Goal: Consume media (video, audio): Consume media (video, audio)

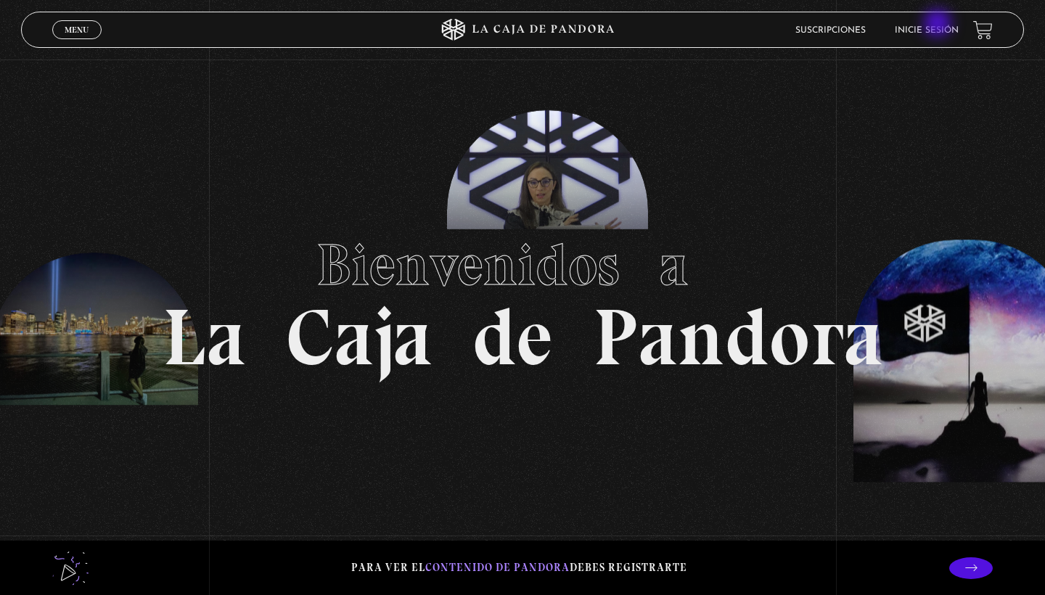
click at [939, 25] on li "Inicie sesión" at bounding box center [927, 30] width 64 height 22
click at [928, 27] on link "Inicie sesión" at bounding box center [927, 30] width 64 height 9
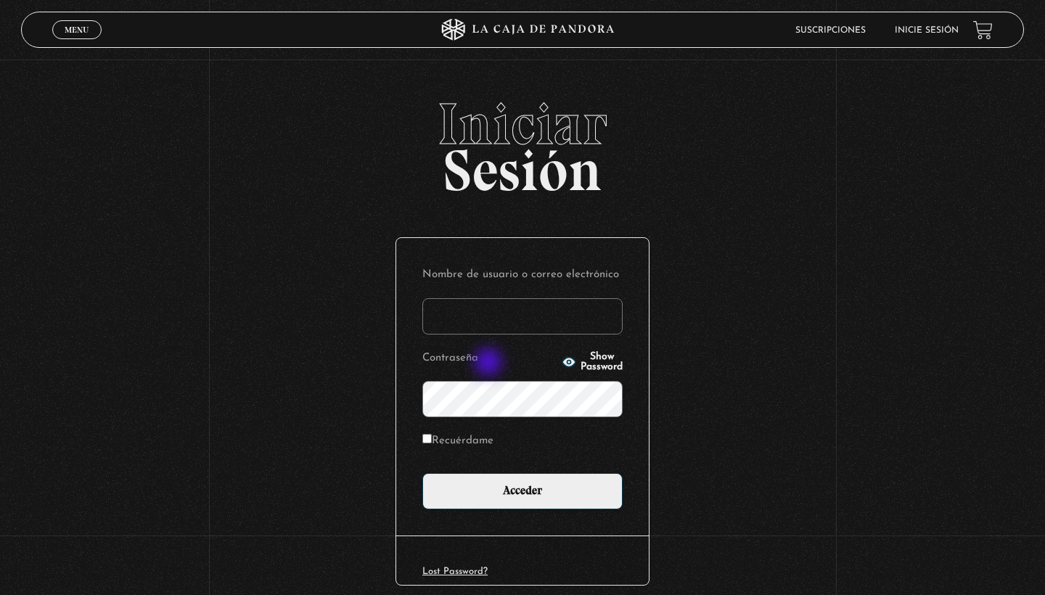
type input "amalro1493@gmail.com"
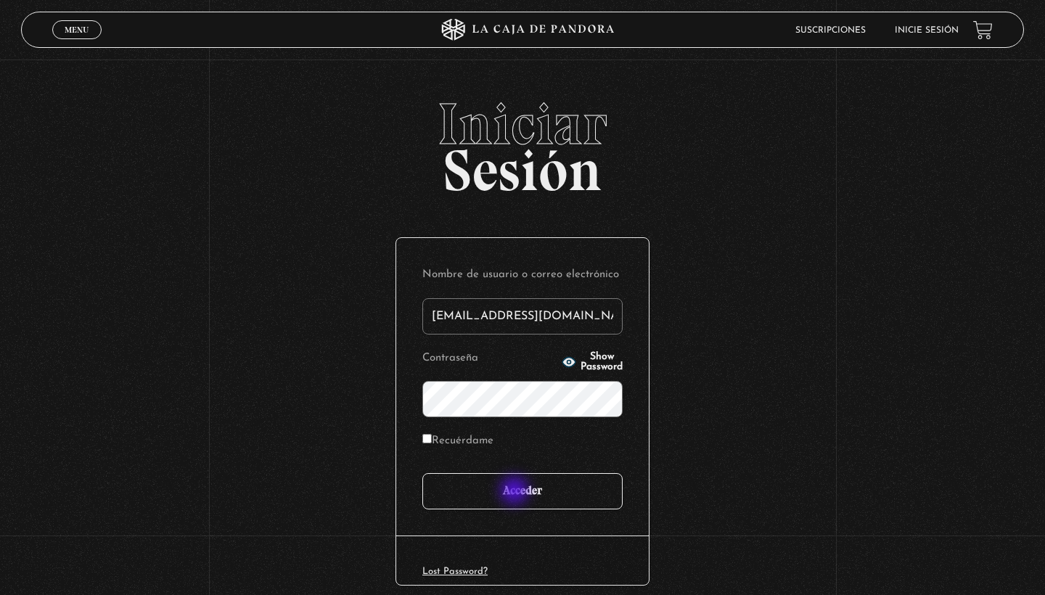
click at [516, 492] on input "Acceder" at bounding box center [522, 491] width 200 height 36
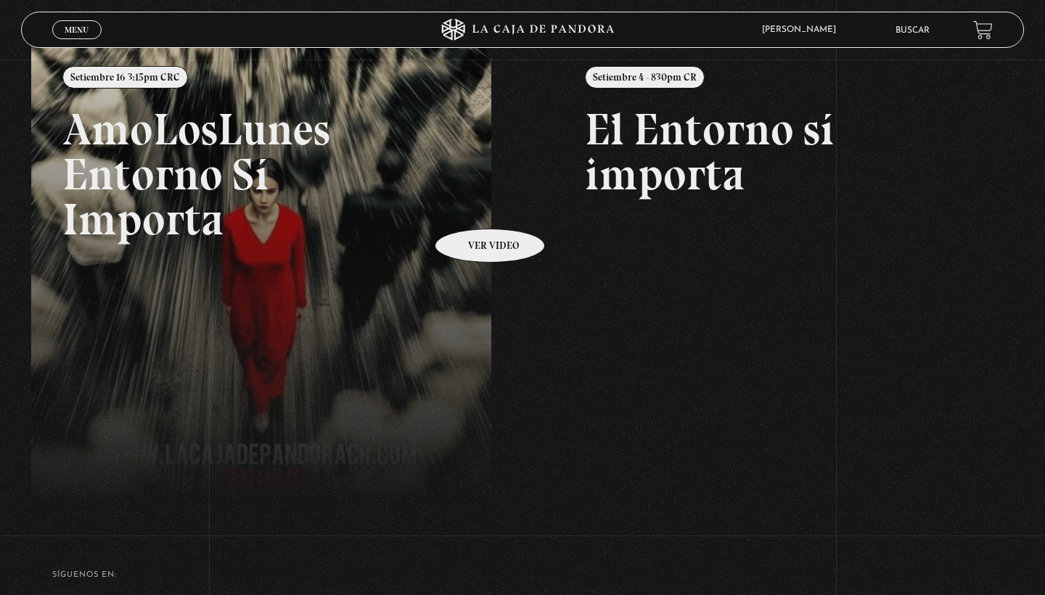
scroll to position [197, 0]
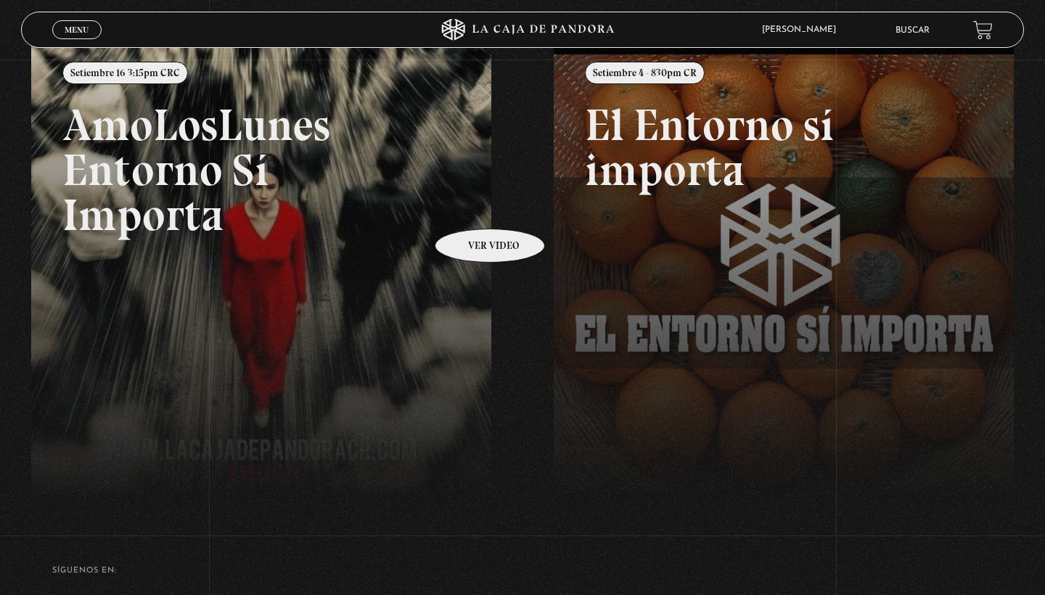
click at [343, 263] on link at bounding box center [553, 337] width 1045 height 595
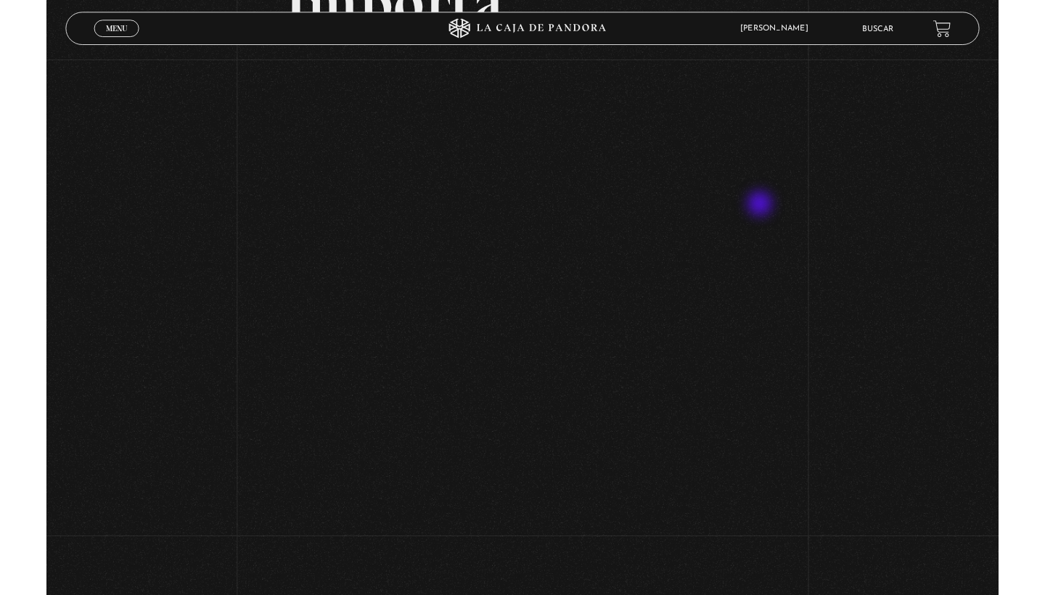
scroll to position [343, 0]
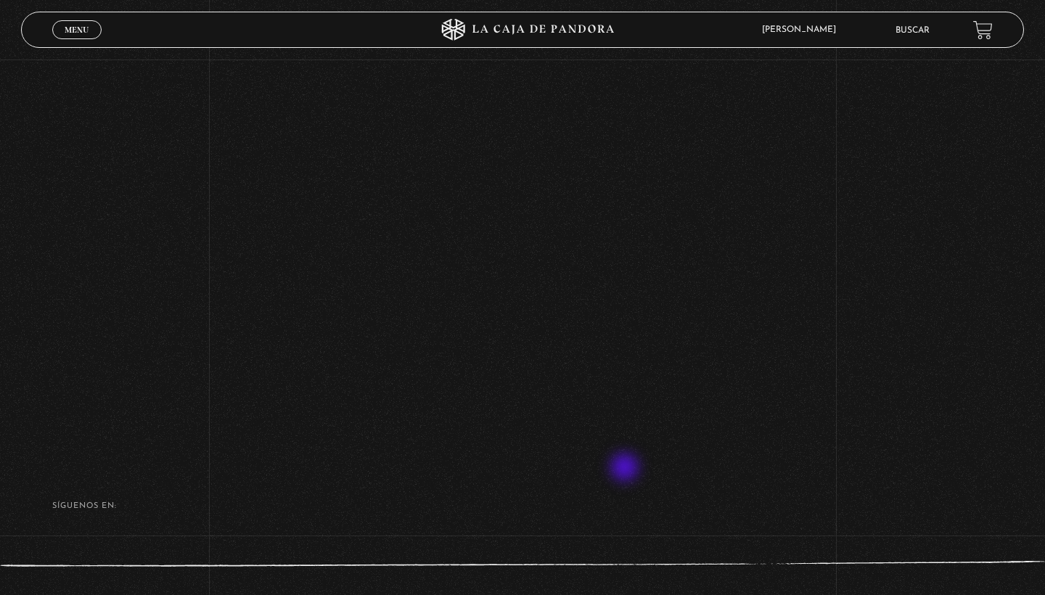
scroll to position [537, 0]
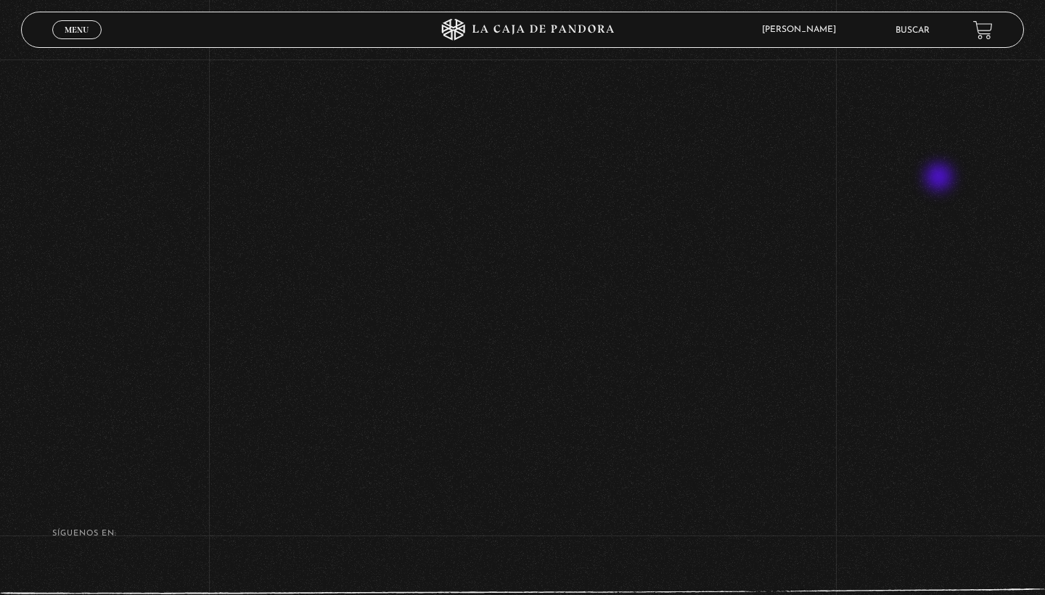
click at [940, 178] on div "Volver Setiembre 16 3:15pm CRC AmoLosLunes Entorno Sí Importa" at bounding box center [522, 1] width 1045 height 956
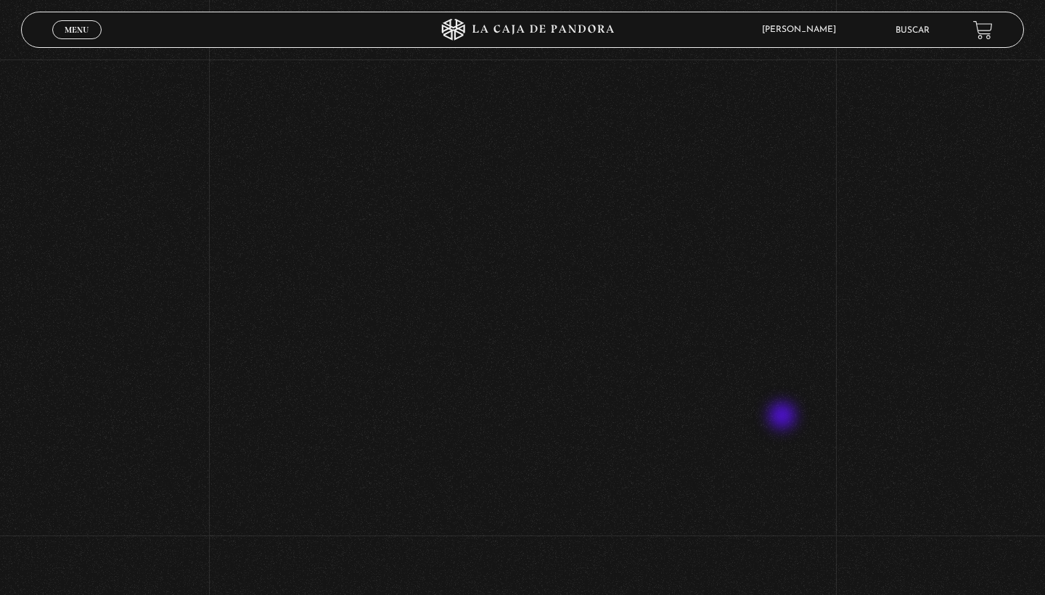
scroll to position [416, 0]
click at [841, 389] on div "Volver Setiembre 16 3:15pm CRC AmoLosLunes Entorno Sí Importa" at bounding box center [522, 121] width 1045 height 956
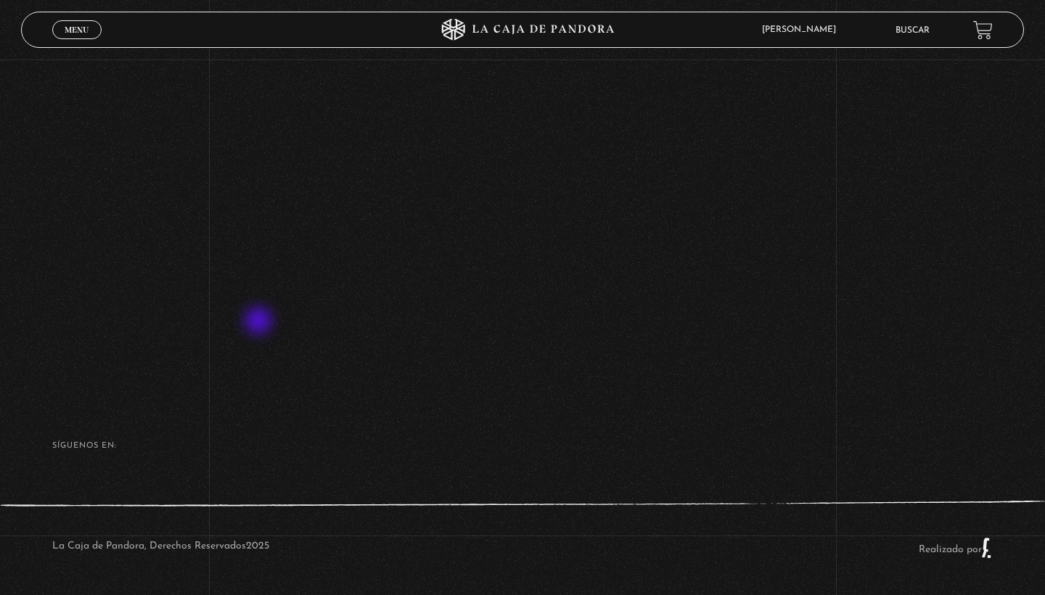
scroll to position [624, 0]
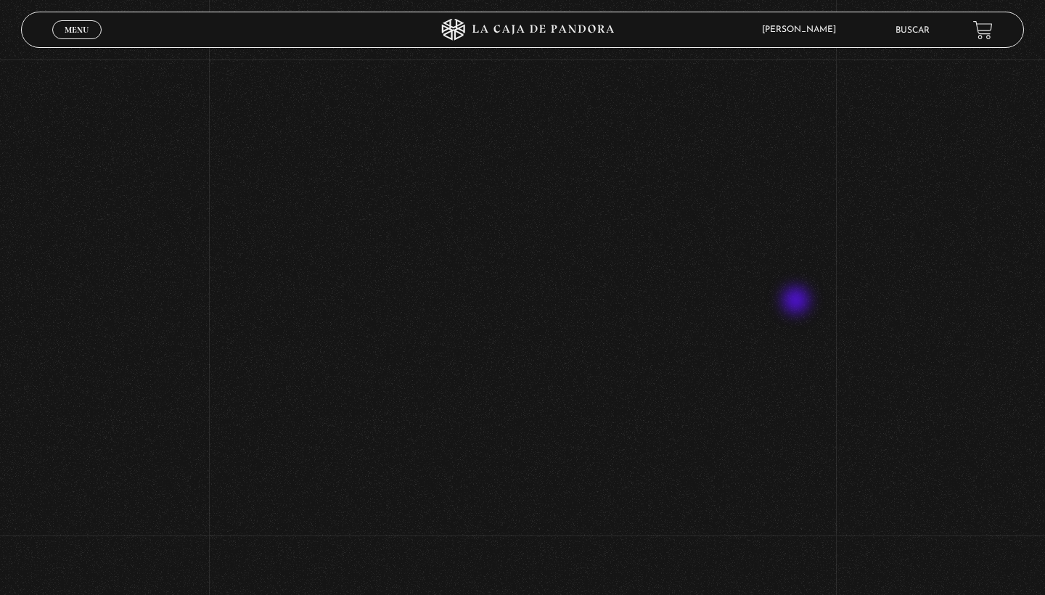
scroll to position [451, 0]
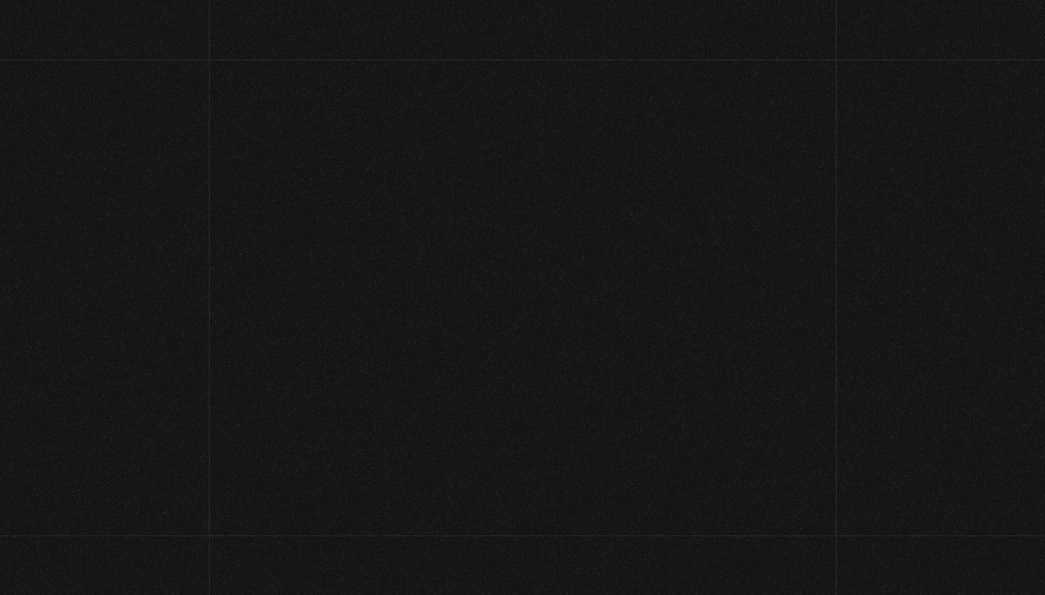
scroll to position [422, 0]
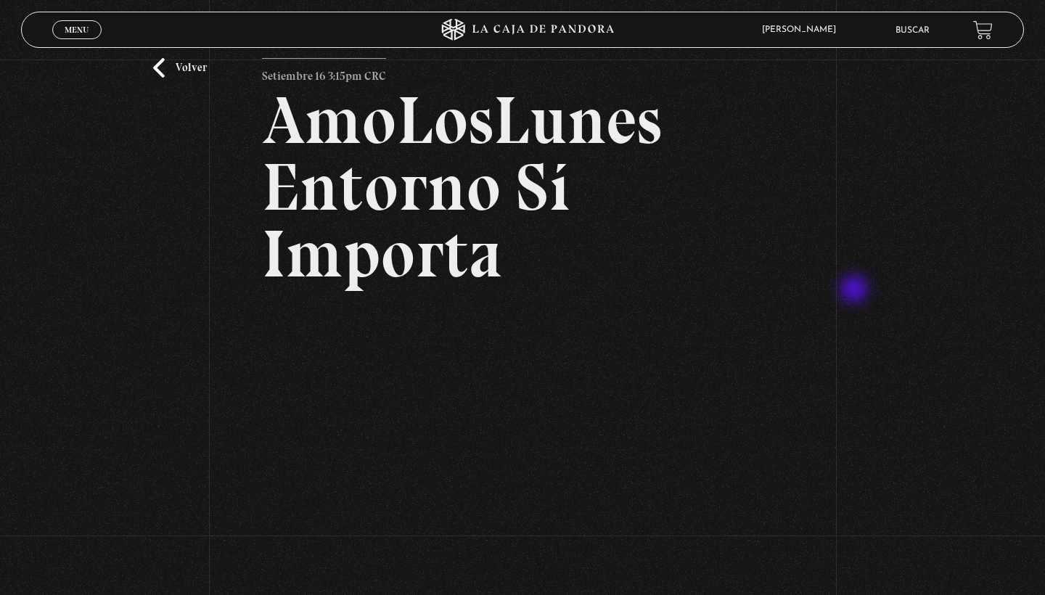
scroll to position [387, 0]
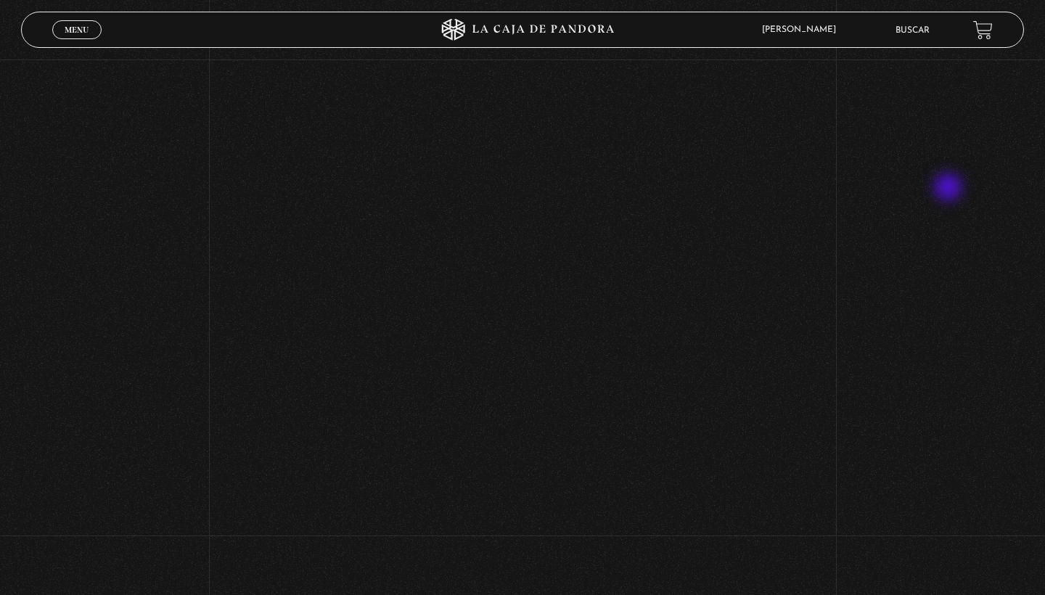
scroll to position [360, 0]
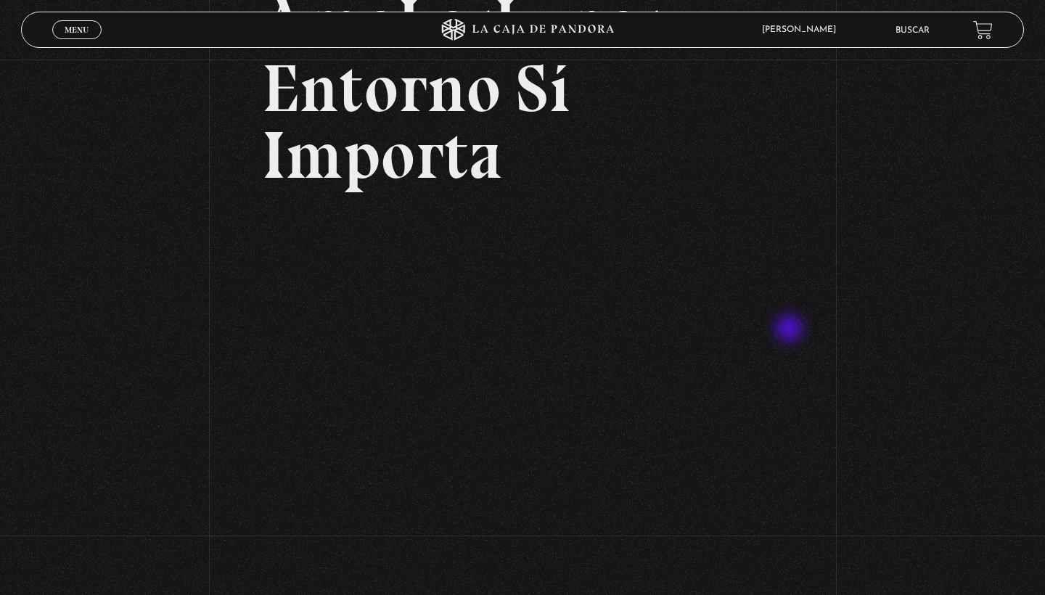
scroll to position [129, 0]
